Goal: Task Accomplishment & Management: Manage account settings

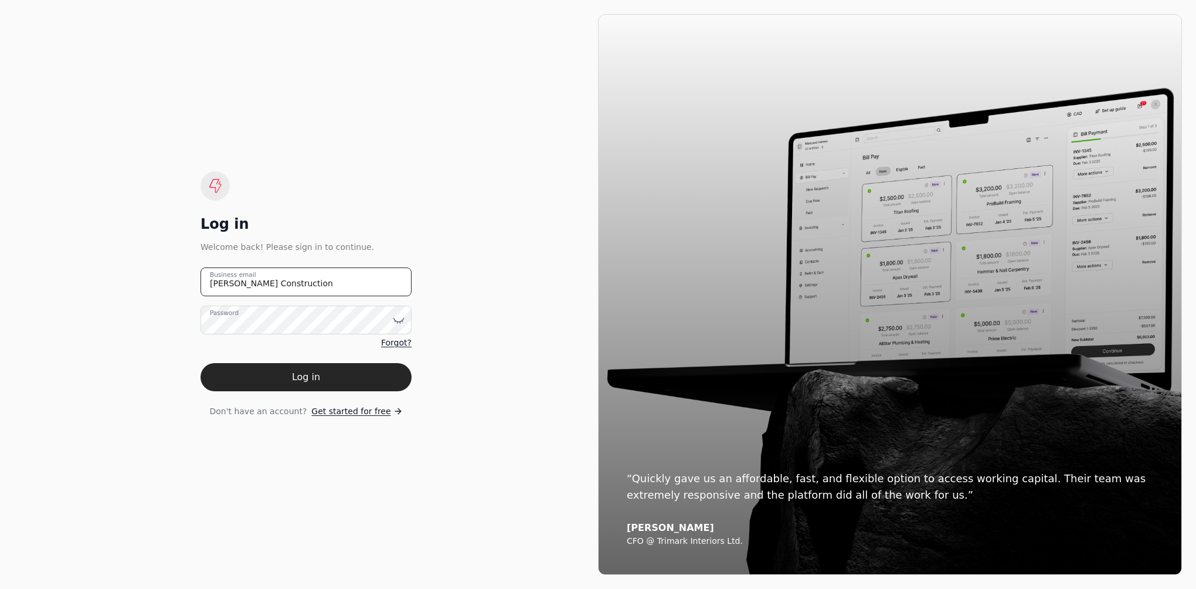
click at [300, 287] on email "[PERSON_NAME] Construction" at bounding box center [306, 281] width 211 height 29
type email "J"
type email "[EMAIL_ADDRESS][PERSON_NAME][DOMAIN_NAME]"
click at [311, 378] on button "Log in" at bounding box center [306, 377] width 211 height 28
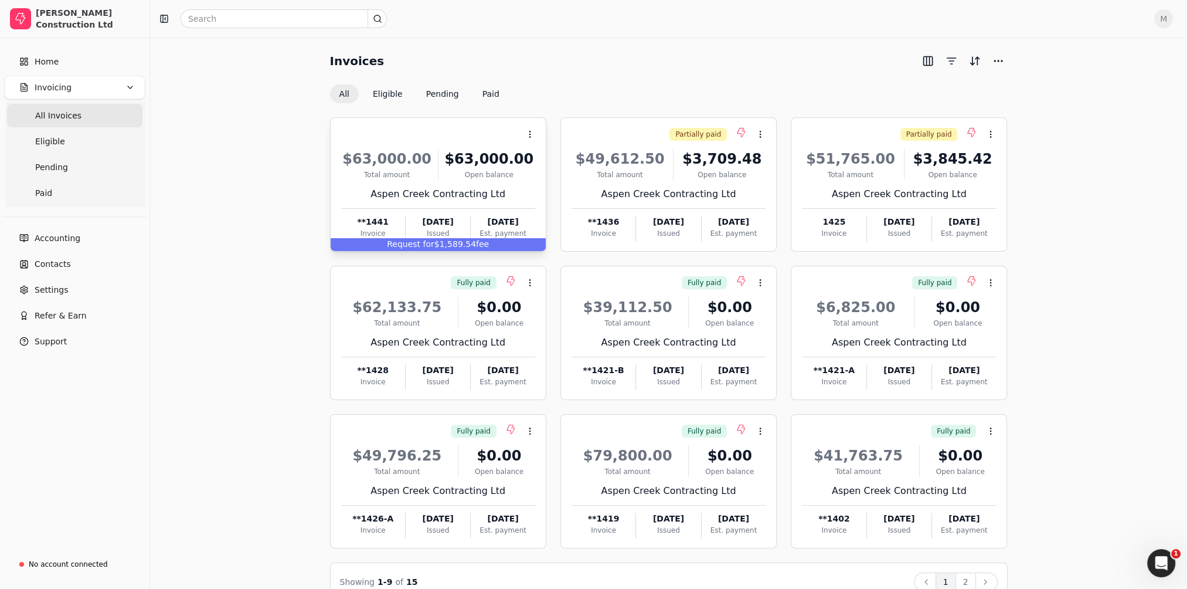
click at [441, 242] on div "Request for $1,589.54 fee" at bounding box center [438, 244] width 215 height 13
click at [427, 242] on span "Request for" at bounding box center [410, 243] width 47 height 9
click at [552, 164] on span "Open" at bounding box center [549, 163] width 22 height 12
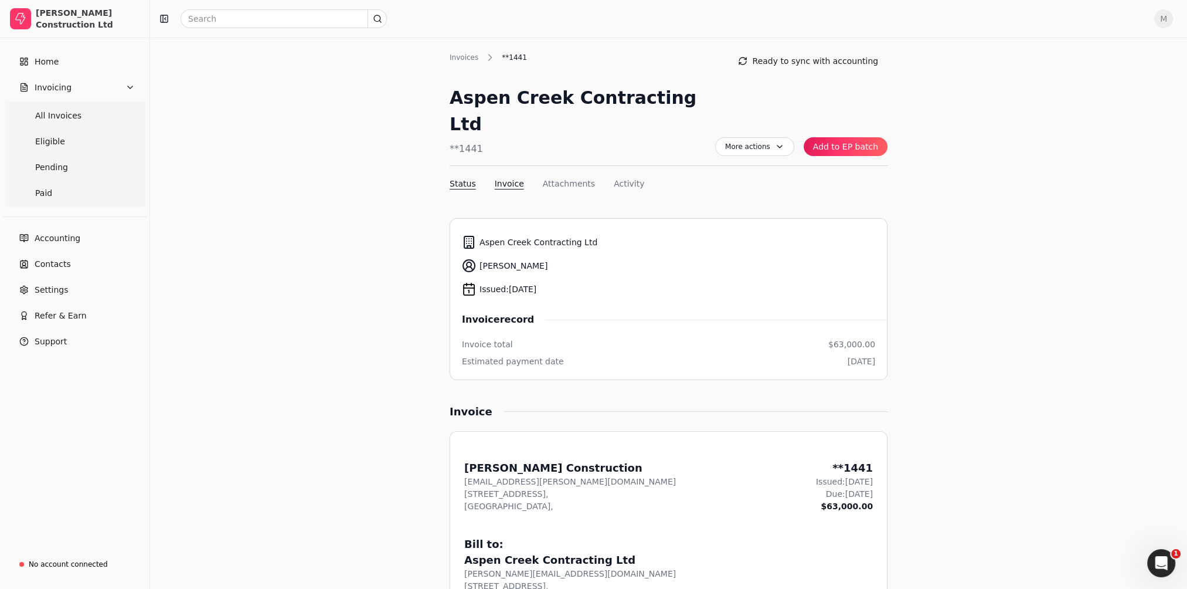
click at [506, 178] on button "Invoice" at bounding box center [509, 184] width 29 height 12
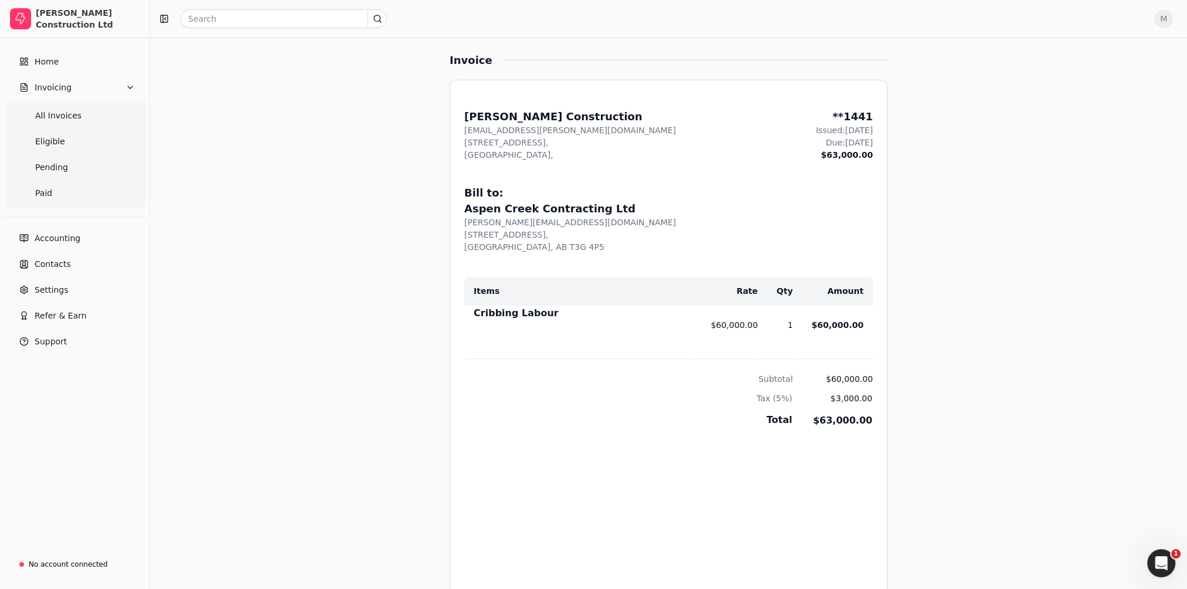
scroll to position [353, 0]
click at [41, 56] on span "Home" at bounding box center [47, 62] width 24 height 12
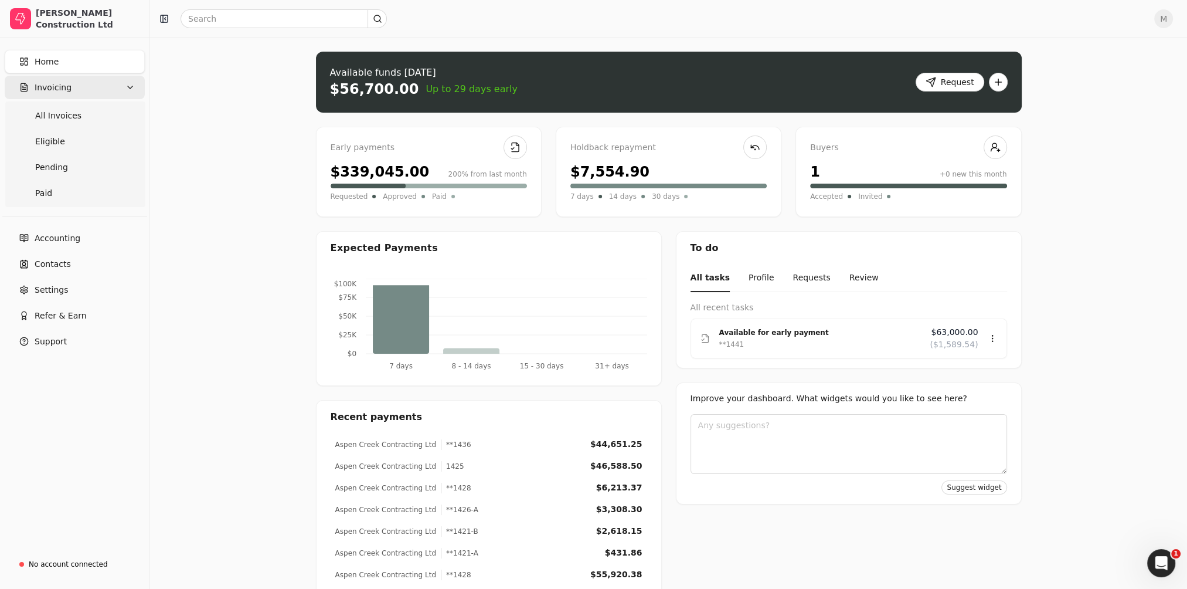
click at [57, 82] on span "Invoicing" at bounding box center [53, 88] width 37 height 12
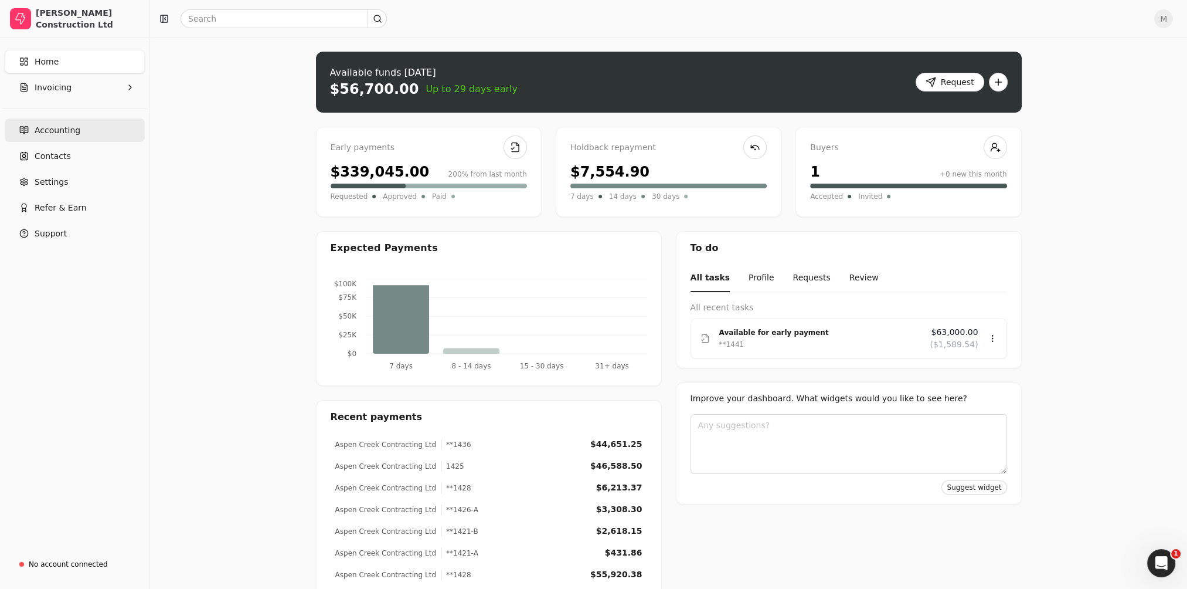
click at [45, 138] on link "Accounting" at bounding box center [75, 129] width 140 height 23
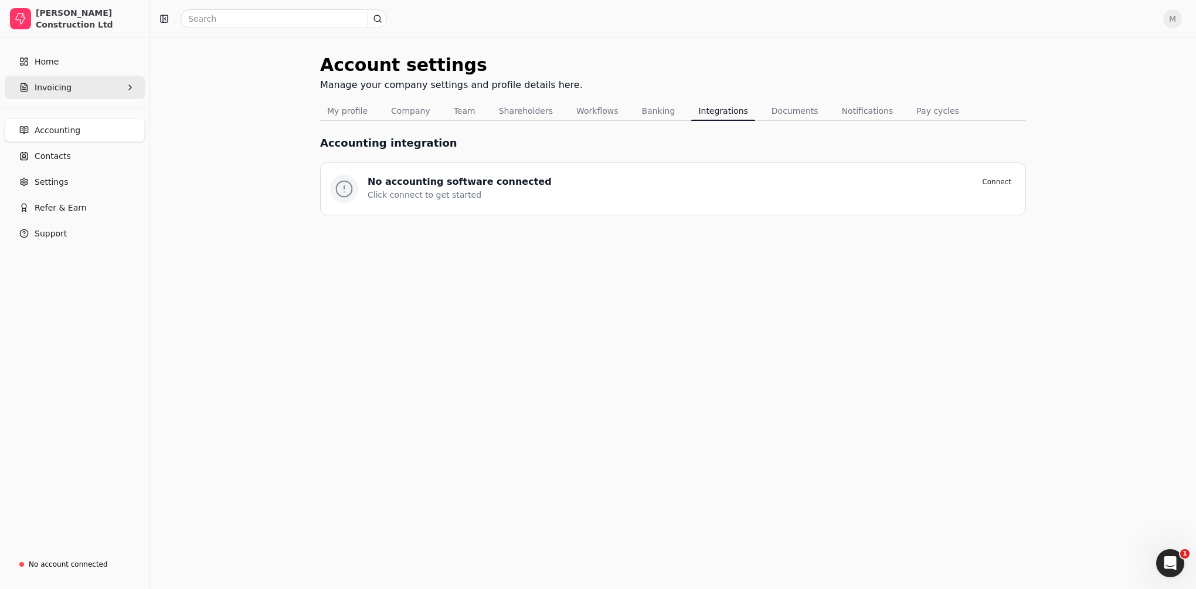
click at [44, 90] on span "Invoicing" at bounding box center [53, 88] width 37 height 12
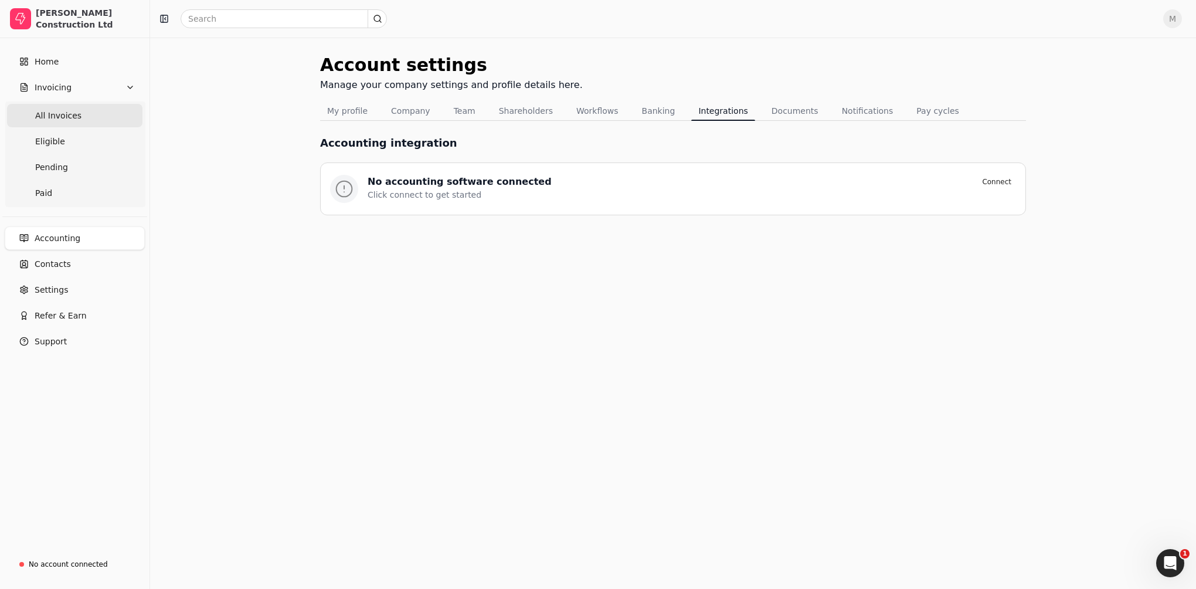
click at [55, 114] on span "All Invoices" at bounding box center [58, 116] width 46 height 12
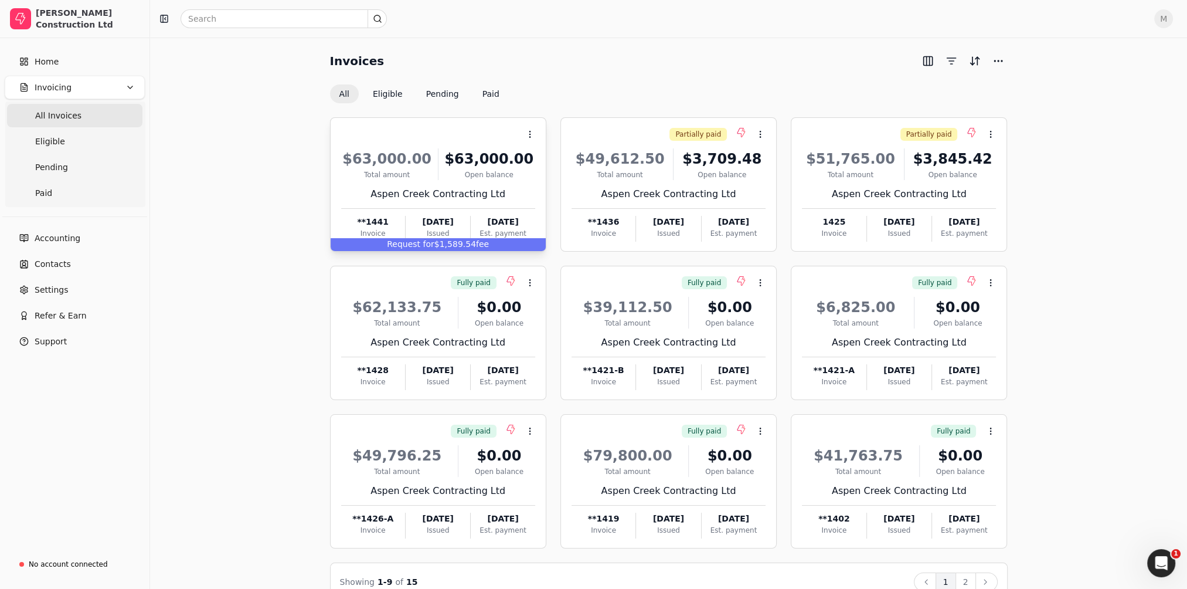
click at [419, 241] on span "Request for" at bounding box center [410, 243] width 47 height 9
click at [253, 177] on div "Invoices All Eligible Pending Paid Context Menu Button $63,000.00 Total amount …" at bounding box center [668, 326] width 1009 height 548
click at [525, 135] on icon at bounding box center [529, 134] width 9 height 9
click at [549, 163] on span "Open" at bounding box center [549, 163] width 22 height 12
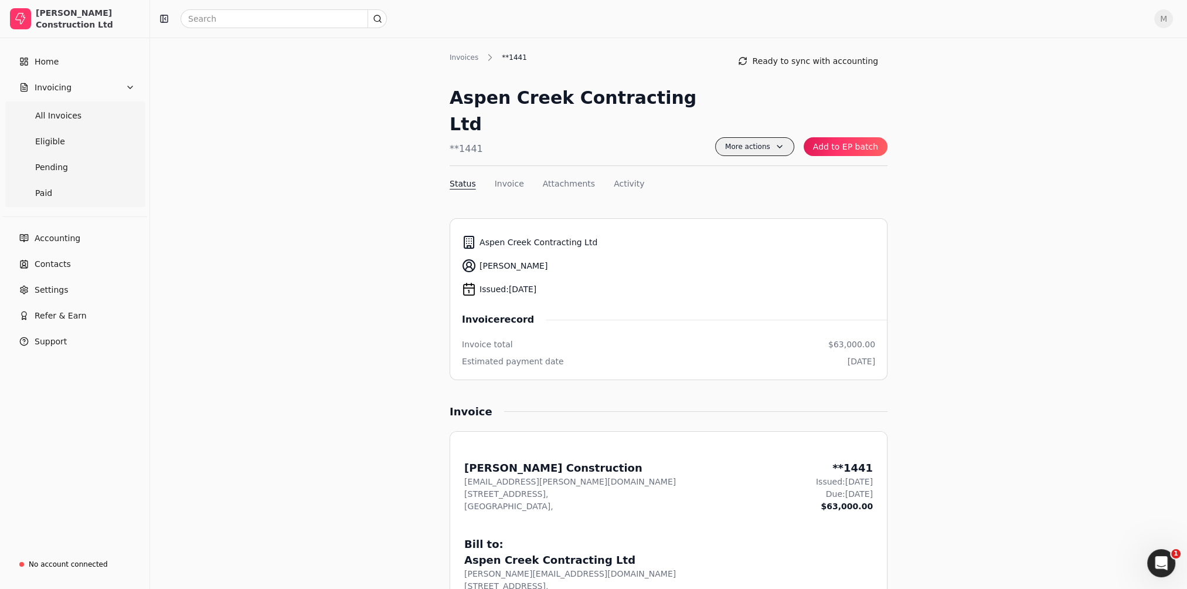
click at [787, 137] on span "More actions" at bounding box center [754, 146] width 79 height 19
click at [861, 137] on button "Add to EP batch" at bounding box center [846, 146] width 84 height 19
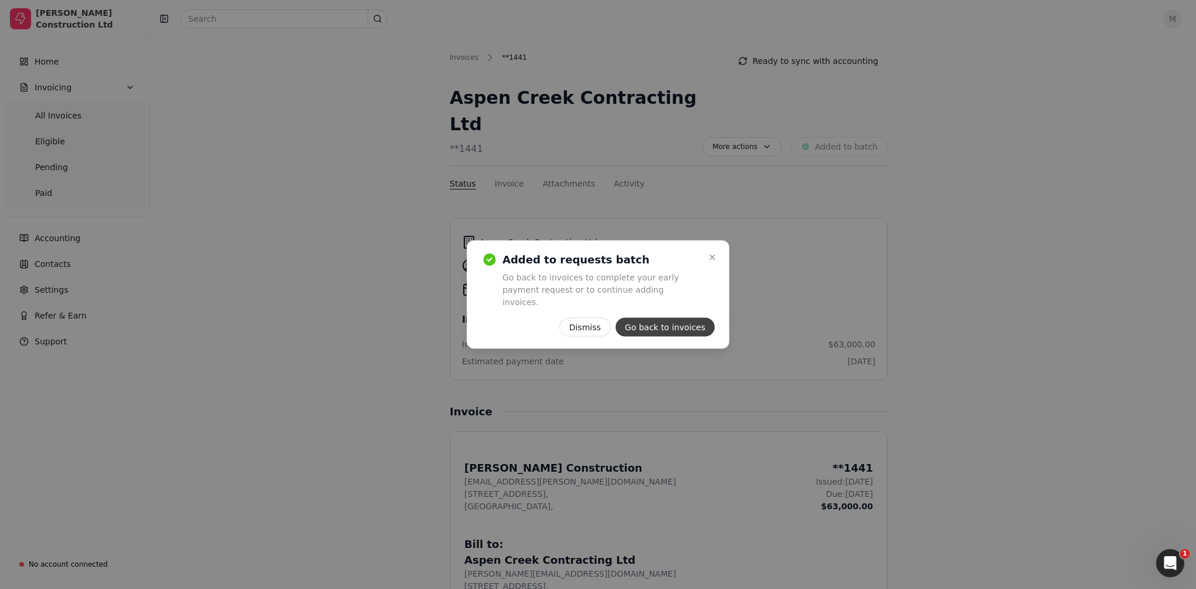
click at [683, 319] on button "Go back to invoices" at bounding box center [665, 327] width 99 height 19
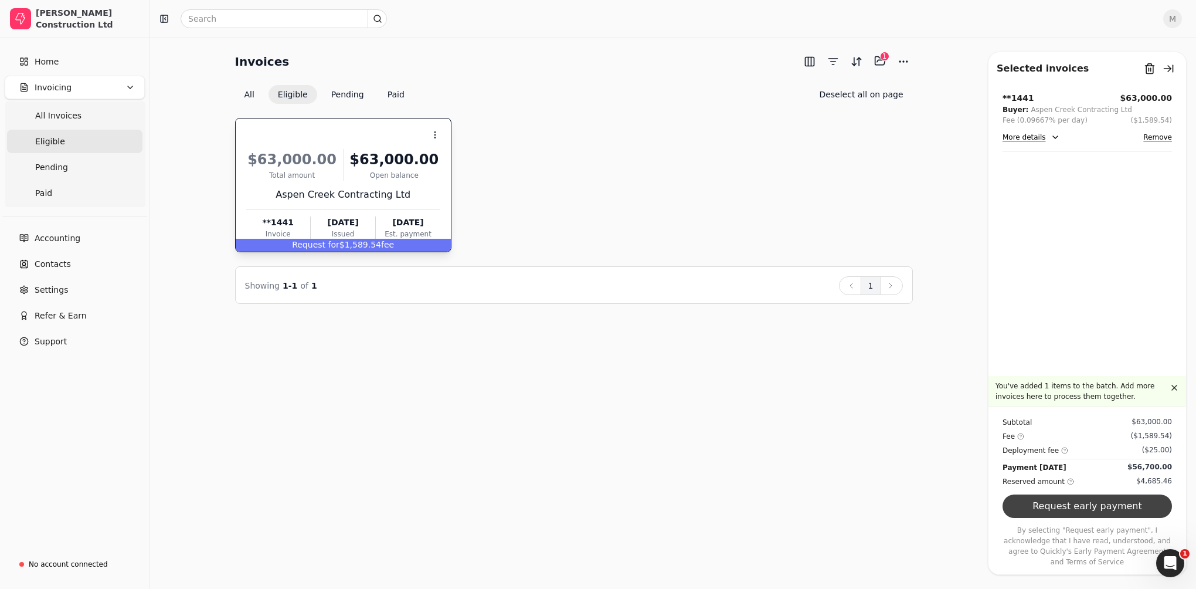
click at [1098, 517] on button "Request early payment" at bounding box center [1087, 505] width 169 height 23
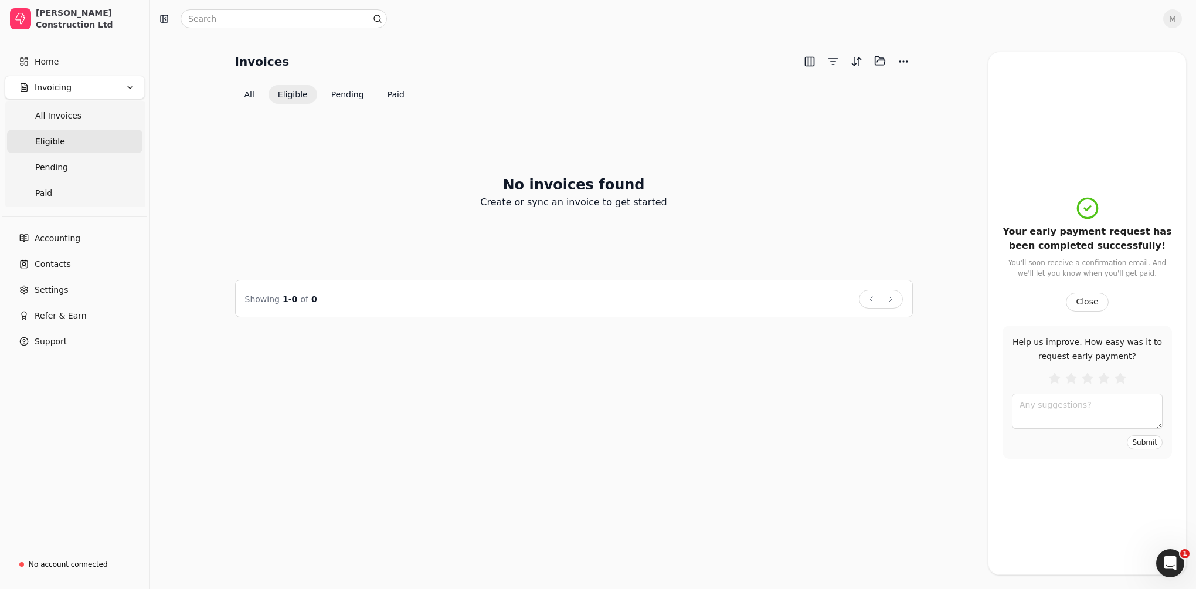
click at [819, 172] on div "No invoices found Create or sync an invoice to get started" at bounding box center [574, 192] width 678 height 148
click at [1173, 16] on span "M" at bounding box center [1172, 18] width 19 height 19
click at [1101, 87] on span "Sign Out" at bounding box center [1091, 88] width 35 height 12
